Goal: Go to known website: Access a specific website the user already knows

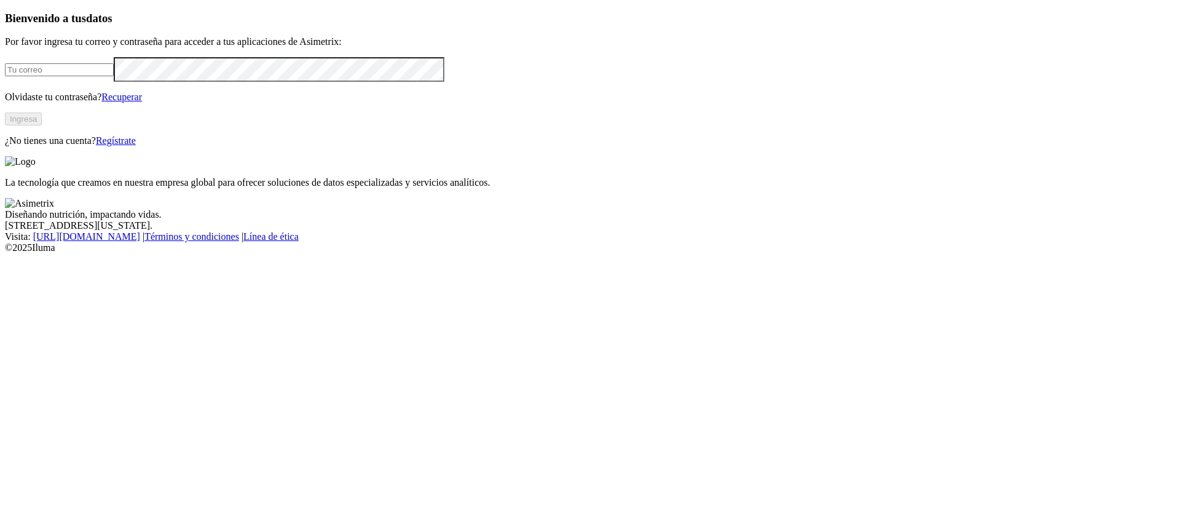
type input "[EMAIL_ADDRESS][PERSON_NAME][DOMAIN_NAME]"
click at [42, 125] on button "Ingresa" at bounding box center [23, 118] width 37 height 13
